Goal: Book appointment/travel/reservation

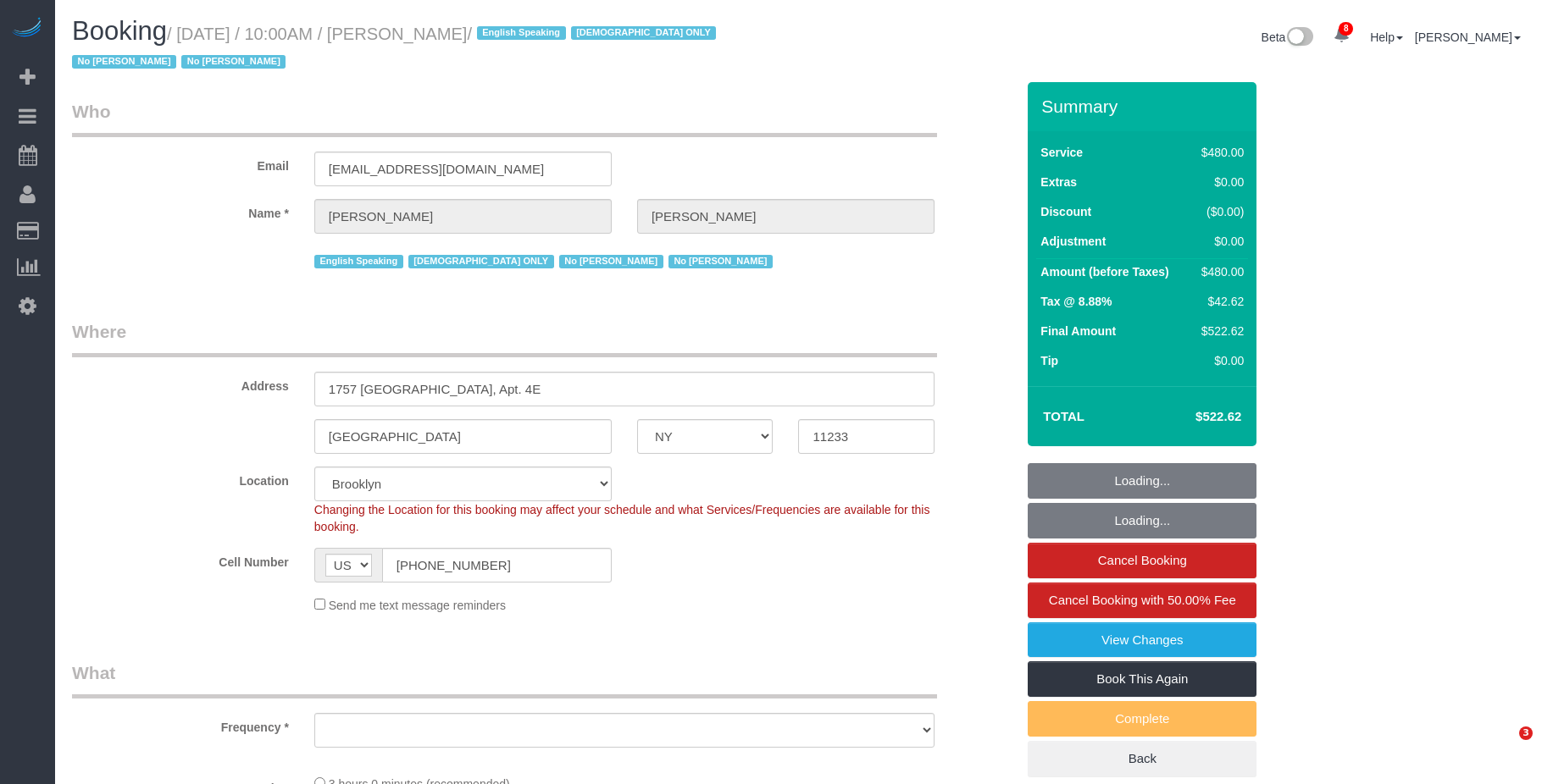
select select "NY"
select select "number:89"
select select "number:90"
select select "number:15"
select select "number:5"
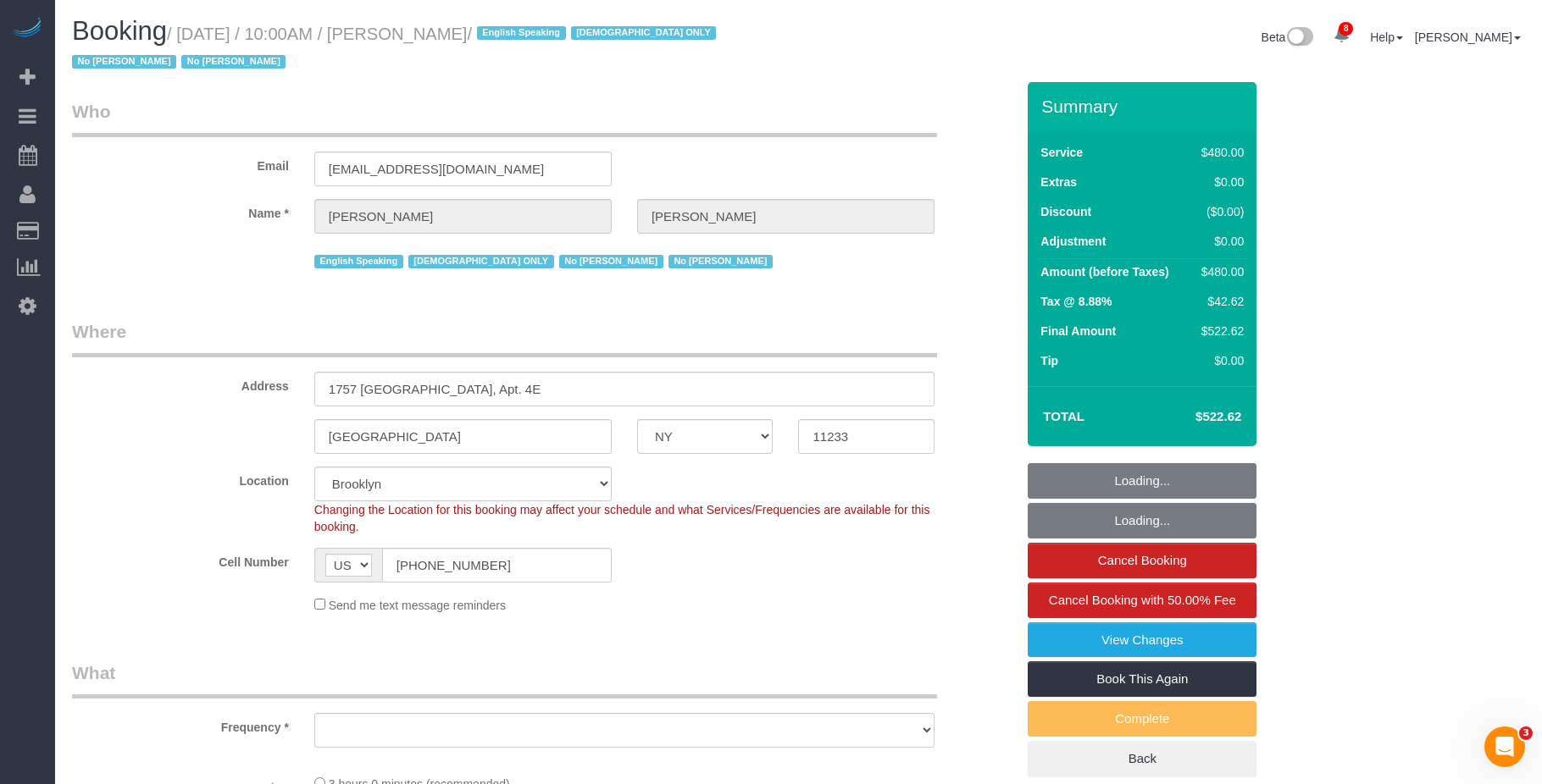
select select "2"
select select "180"
select select "spot1"
select select "object:993"
select select "string:stripe-pm_1PZwTG4VGloSiKo7ZbGaZS1e"
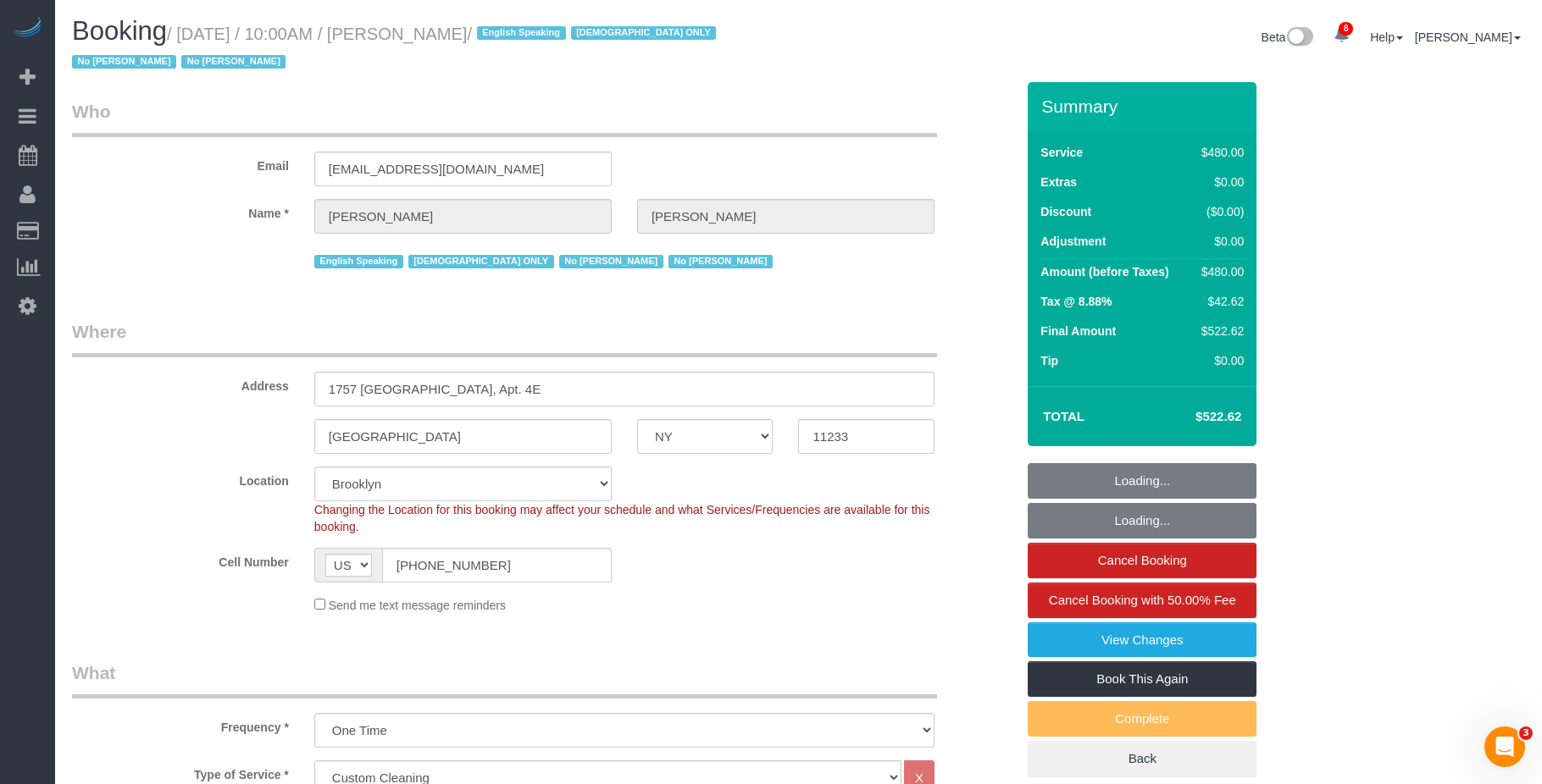
select select "object:1402"
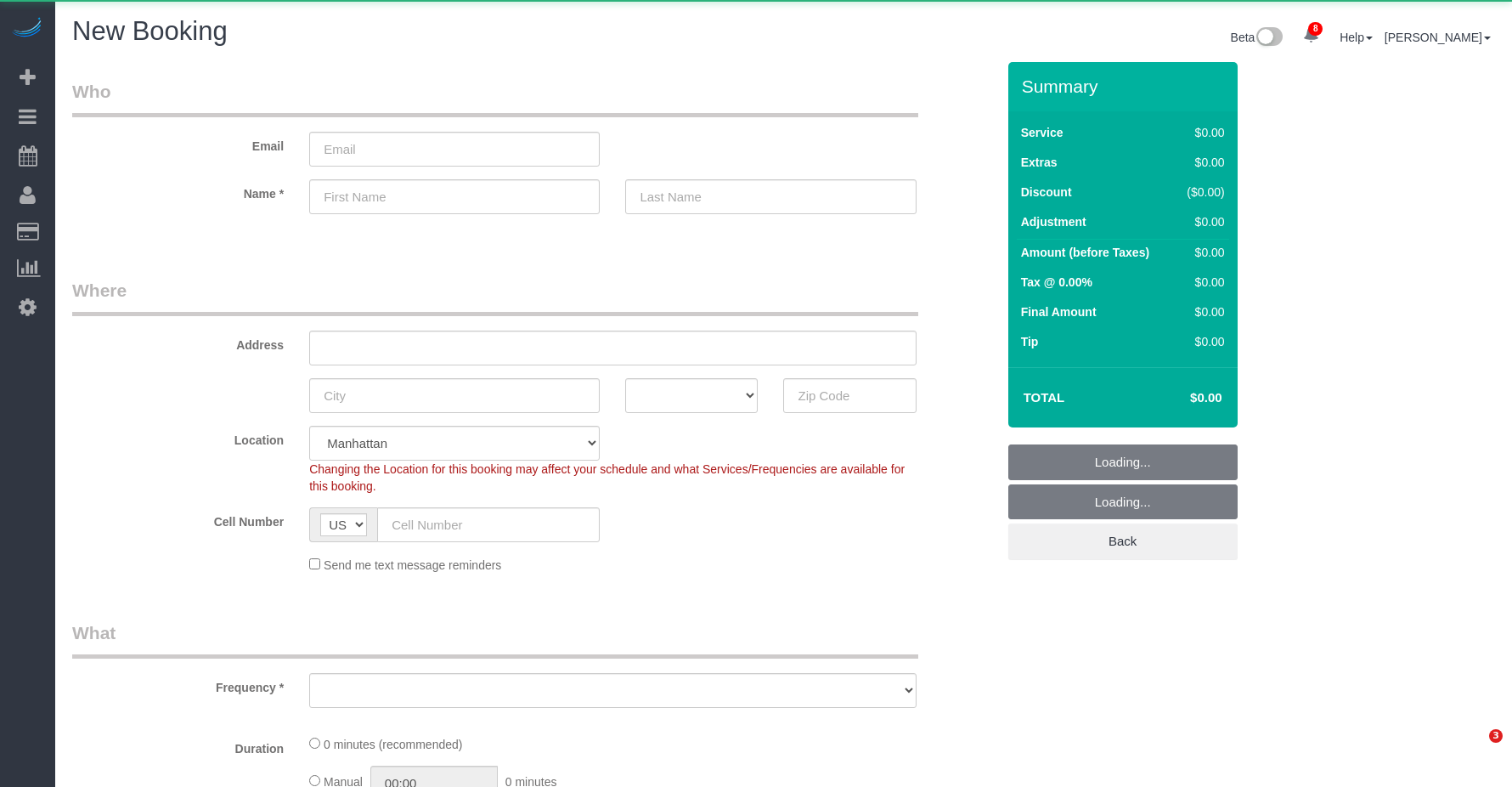
select select "number:89"
select select "number:90"
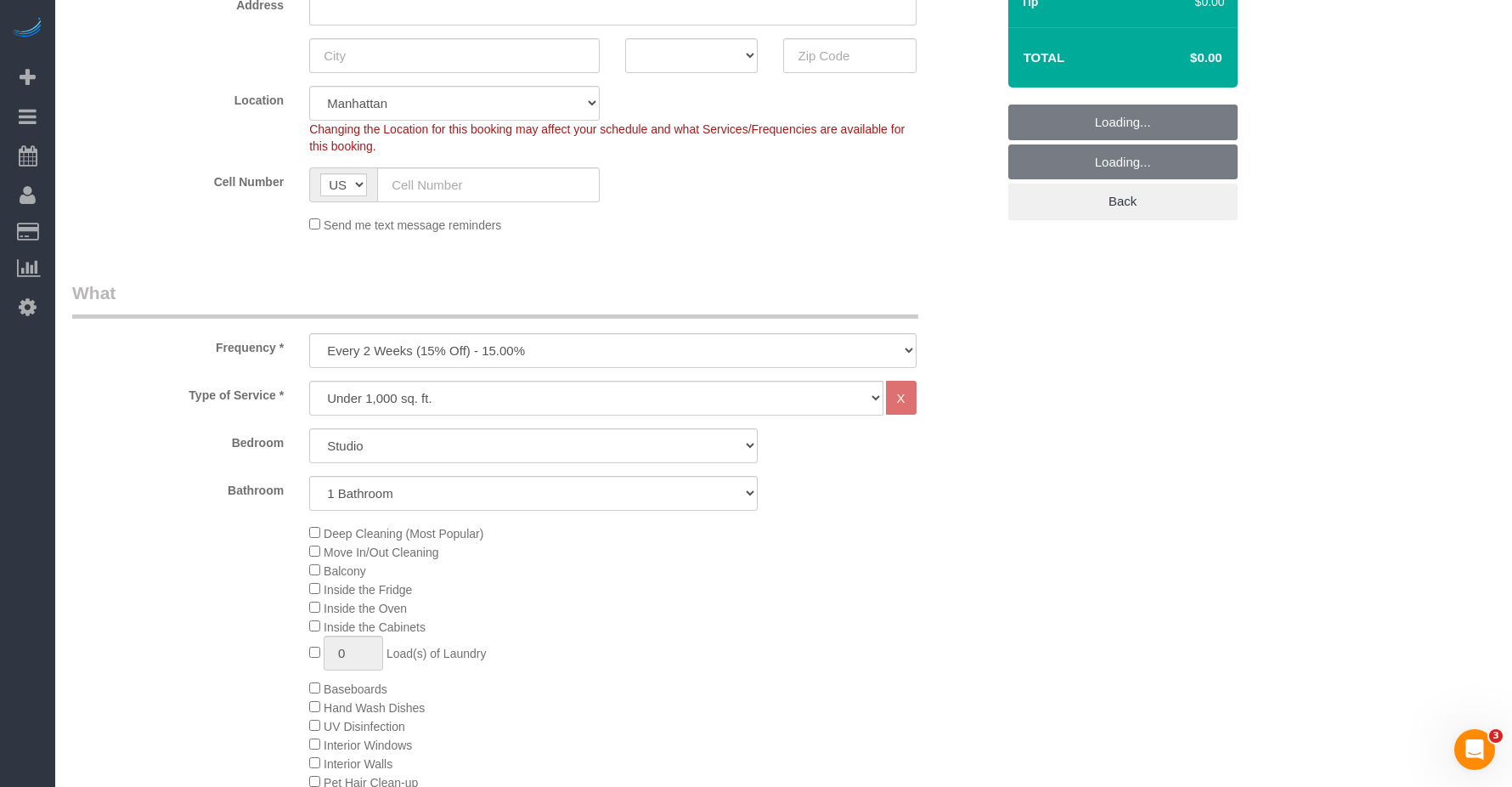
scroll to position [510, 0]
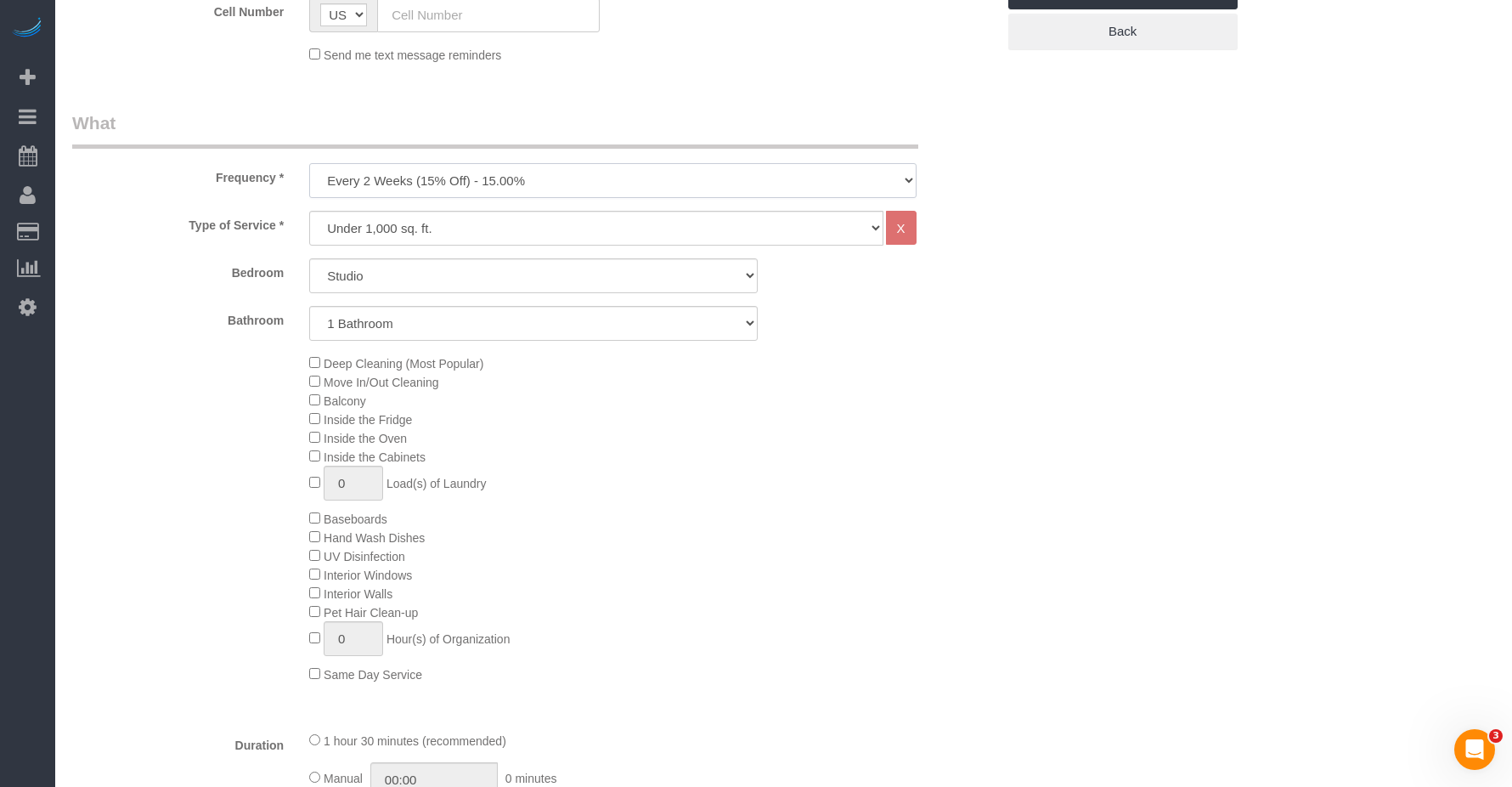
click at [431, 176] on select "One Time Weekly (20% Off) - 20.00% Every 2 Weeks (15% Off) - 15.00% Every 4 Wee…" at bounding box center [612, 180] width 607 height 35
select select "object:6327"
click at [309, 163] on select "One Time Weekly (20% Off) - 20.00% Every 2 Weeks (15% Off) - 15.00% Every 4 Wee…" at bounding box center [612, 180] width 607 height 35
click at [423, 224] on select "Under 1,000 sq. ft. 1,001 - 1,500 sq. ft. 1,500+ sq. ft. Custom Cleaning Office…" at bounding box center [595, 228] width 573 height 35
drag, startPoint x: 473, startPoint y: 227, endPoint x: 465, endPoint y: 235, distance: 11.3
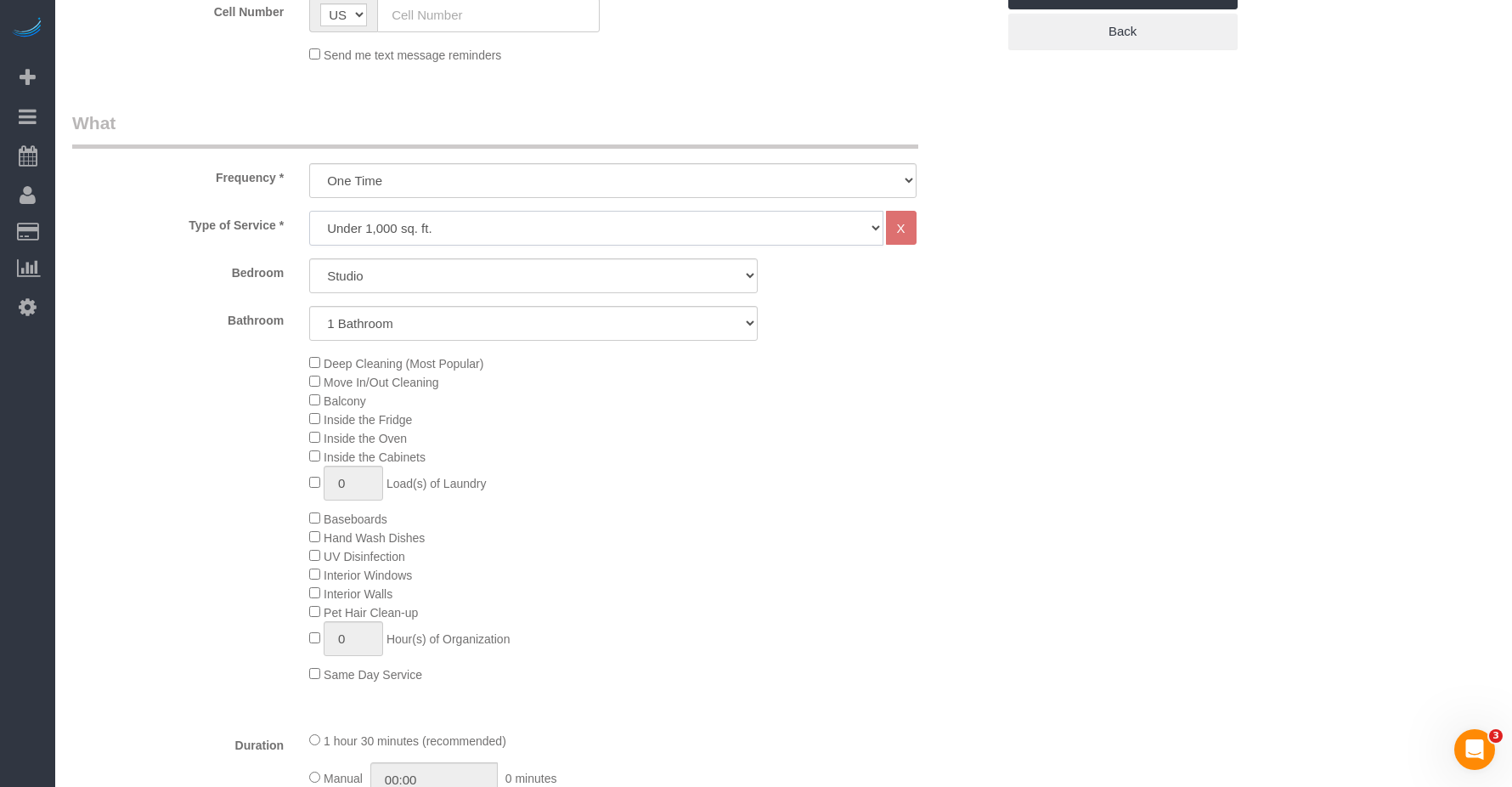
click at [473, 227] on select "Under 1,000 sq. ft. 1,001 - 1,500 sq. ft. 1,500+ sq. ft. Custom Cleaning Office…" at bounding box center [595, 228] width 573 height 35
click at [309, 211] on select "Under 1,000 sq. ft. 1,001 - 1,500 sq. ft. 1,500+ sq. ft. Custom Cleaning Office…" at bounding box center [595, 228] width 573 height 35
click at [419, 276] on select "Studio 1 Bedroom 2 Bedrooms 3 Bedrooms" at bounding box center [533, 275] width 449 height 35
select select "1"
click at [309, 258] on select "Studio 1 Bedroom 2 Bedrooms 3 Bedrooms" at bounding box center [533, 275] width 449 height 35
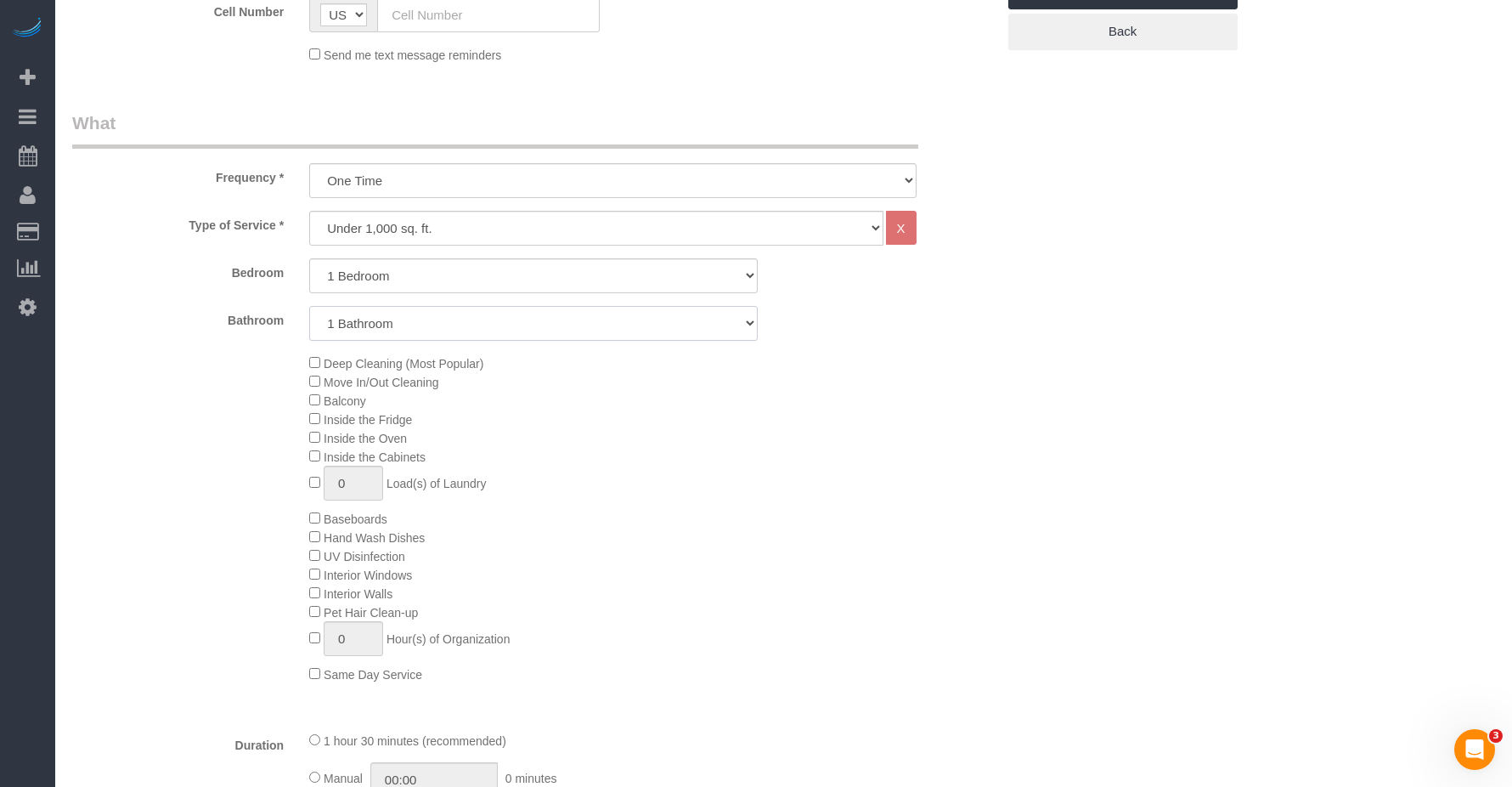
click at [399, 331] on select "1 Bathroom 2 Bathrooms" at bounding box center [533, 323] width 449 height 35
click at [309, 306] on select "1 Bathroom 2 Bathrooms" at bounding box center [533, 323] width 449 height 35
click at [690, 470] on div "Deep Cleaning (Most Popular) Move In/Out Cleaning Balcony Inside the Fridge Ins…" at bounding box center [653, 519] width 711 height 330
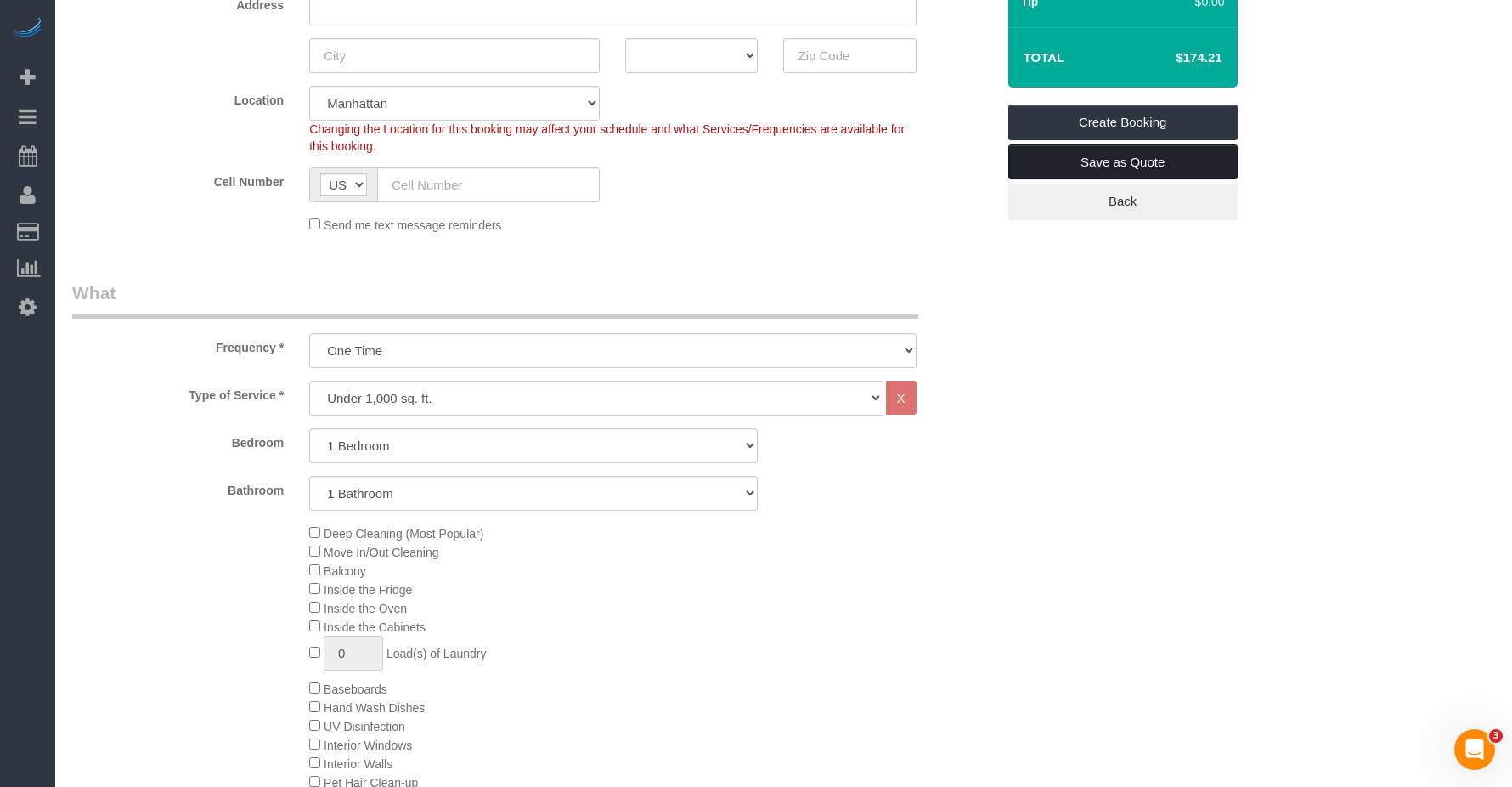
scroll to position [85, 0]
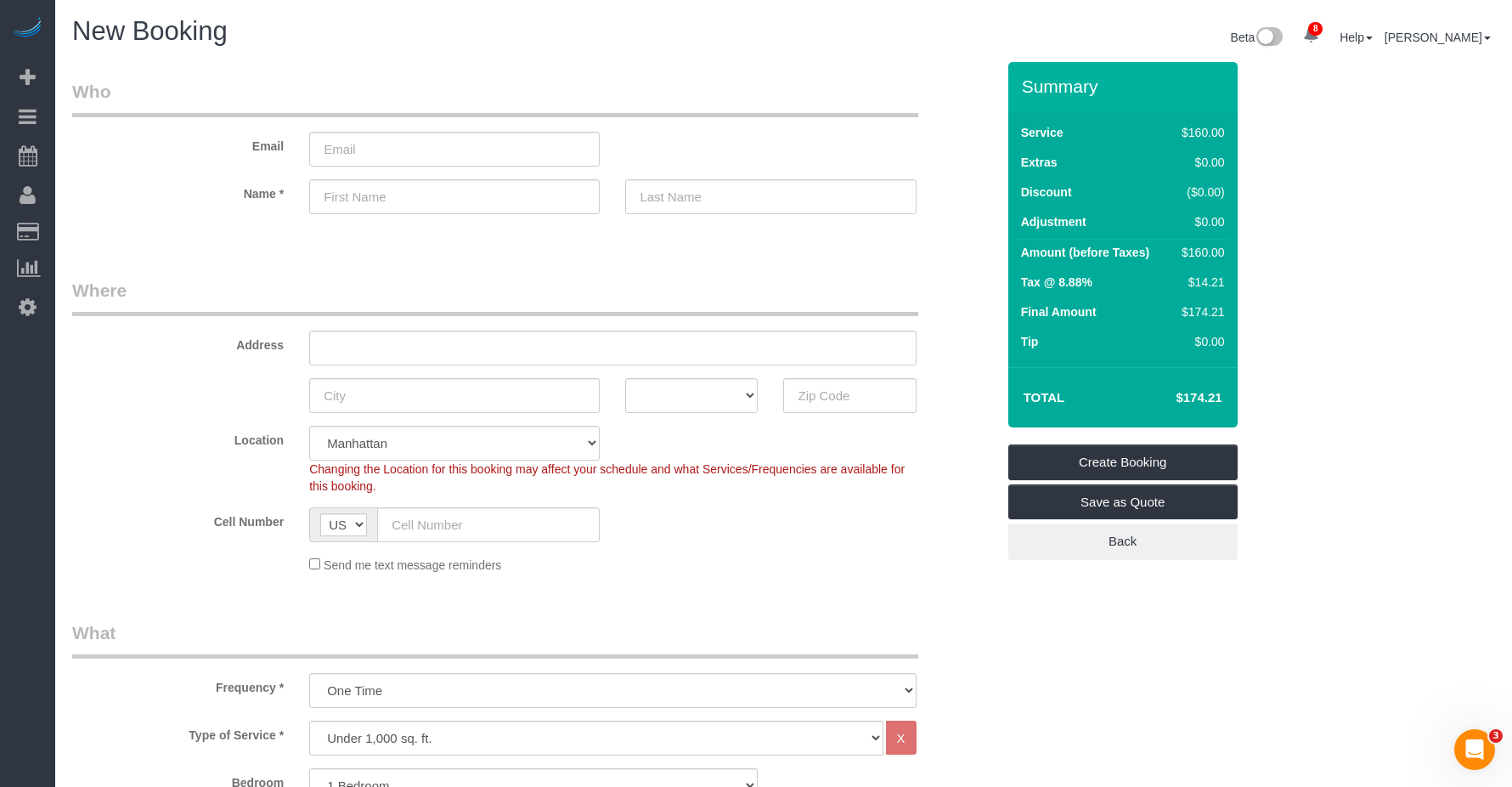
click at [1179, 139] on div "$160.00" at bounding box center [1200, 132] width 50 height 17
drag, startPoint x: 1186, startPoint y: 137, endPoint x: 1246, endPoint y: 136, distance: 60.0
click at [1235, 136] on div "Service $160.00 Extras $0.00 Discount ($0.00) Adjustment $0.00 Amount (before T…" at bounding box center [1123, 238] width 229 height 255
drag, startPoint x: 1246, startPoint y: 136, endPoint x: 1351, endPoint y: 164, distance: 108.7
click at [1351, 164] on div "Summary Service $160.00 Extras $0.00 Discount ($0.00) Adjustment $0.00 Amount (…" at bounding box center [1173, 327] width 356 height 532
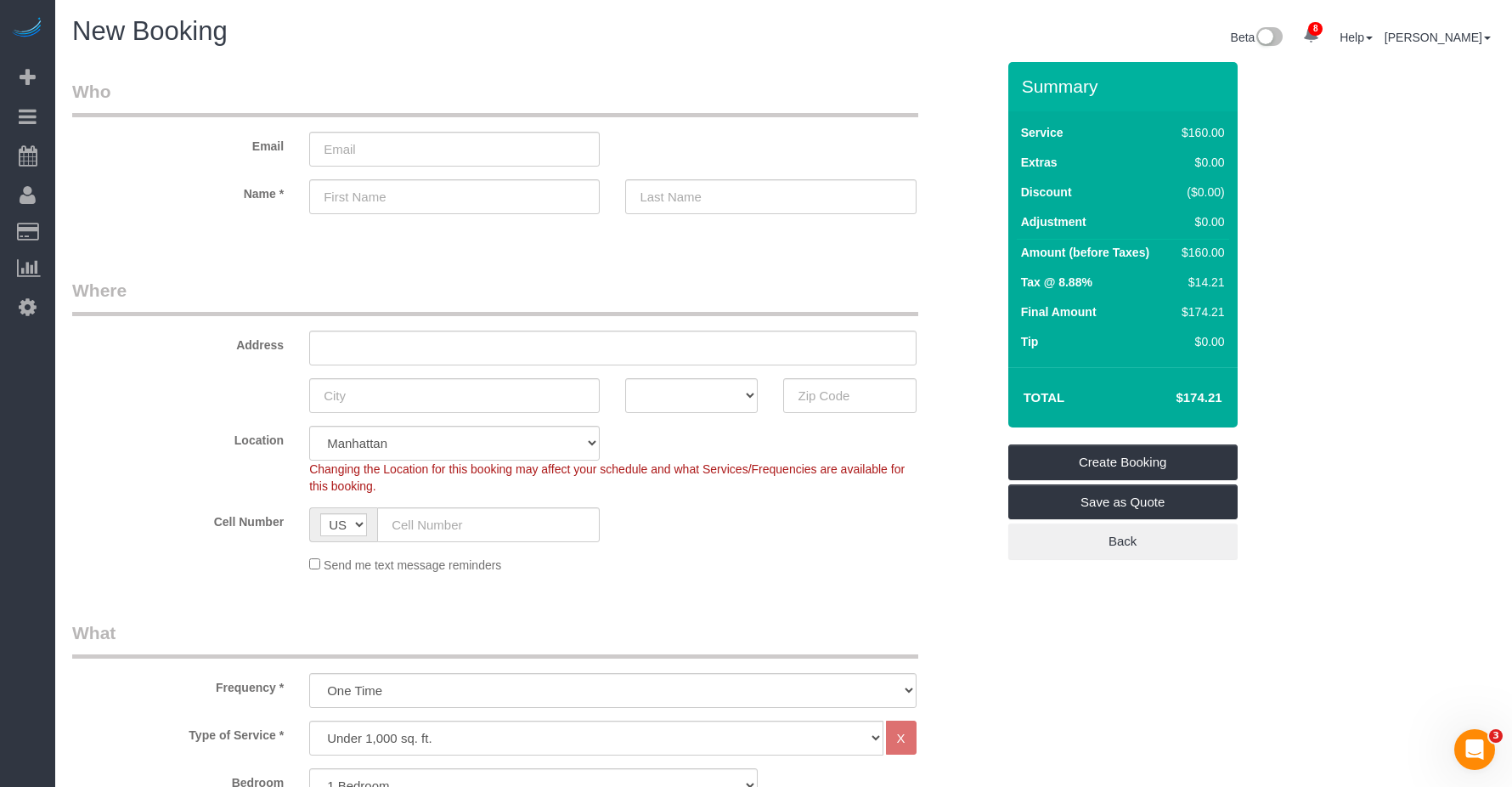
click at [1348, 185] on div "Summary Service $160.00 Extras $0.00 Discount ($0.00) Adjustment $0.00 Amount (…" at bounding box center [1173, 327] width 356 height 532
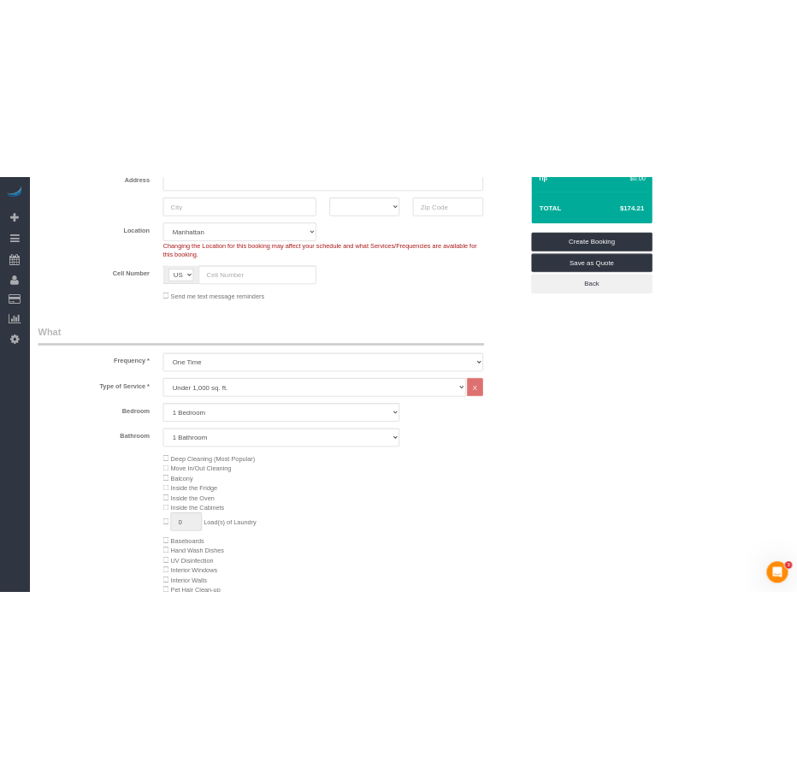
scroll to position [770, 0]
